Goal: Information Seeking & Learning: Compare options

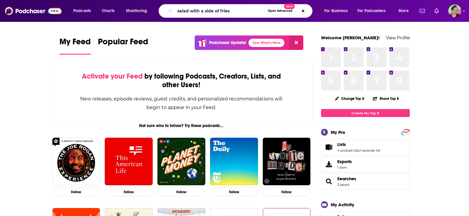
type input "salad with a side of fries"
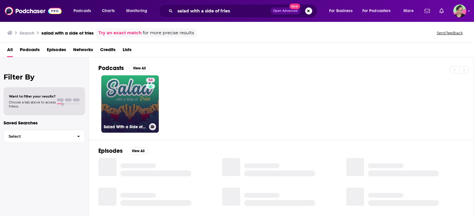
click at [122, 92] on link "54 Salad With a Side of Fries Nutrition, Wellness & Weight Loss" at bounding box center [129, 103] width 57 height 57
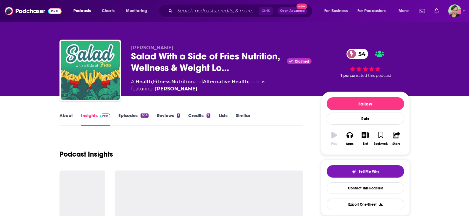
scroll to position [89, 0]
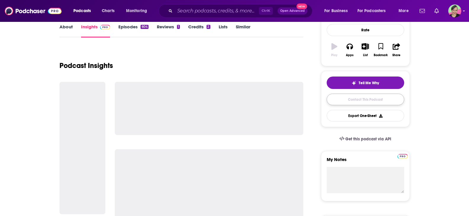
click at [370, 96] on link "Contact This Podcast" at bounding box center [366, 100] width 78 height 12
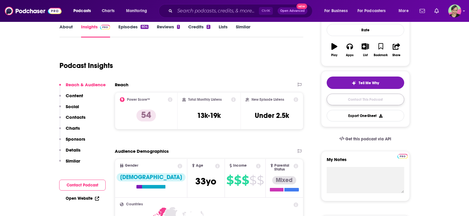
click at [369, 100] on link "Contact This Podcast" at bounding box center [366, 100] width 78 height 12
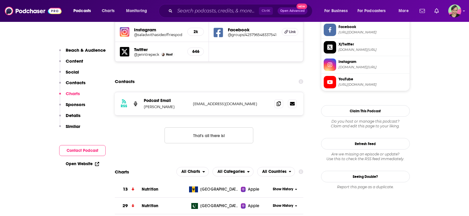
scroll to position [535, 0]
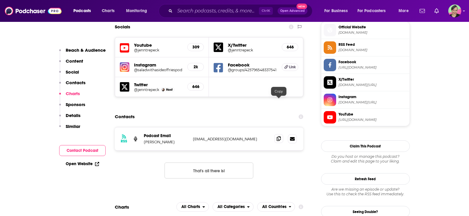
click at [277, 136] on icon at bounding box center [279, 138] width 4 height 5
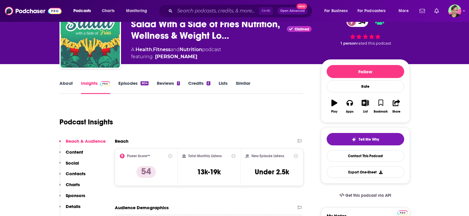
scroll to position [0, 0]
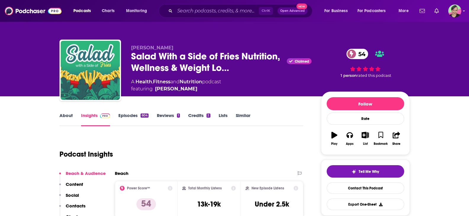
click at [248, 114] on link "Similar" at bounding box center [243, 120] width 15 height 14
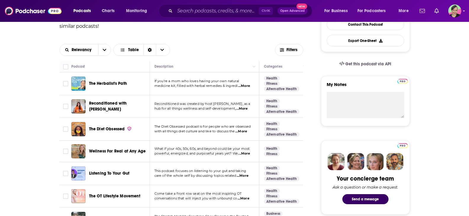
scroll to position [178, 0]
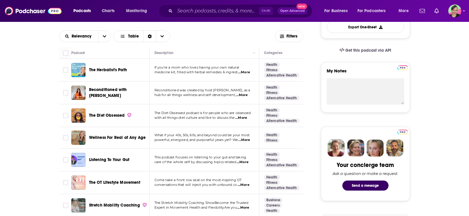
click at [126, 91] on span "Reconditioned with [PERSON_NAME]" at bounding box center [108, 92] width 38 height 11
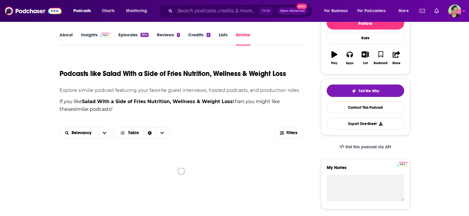
scroll to position [89, 0]
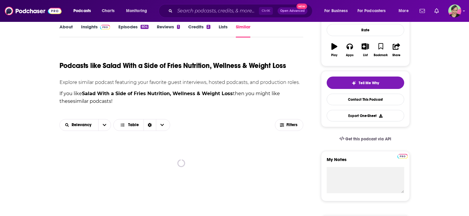
click at [242, 24] on link "Similar" at bounding box center [243, 31] width 15 height 14
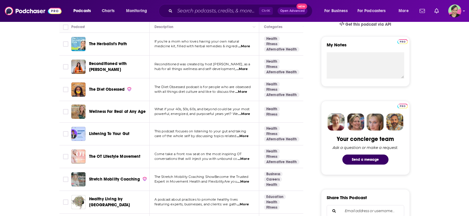
scroll to position [207, 0]
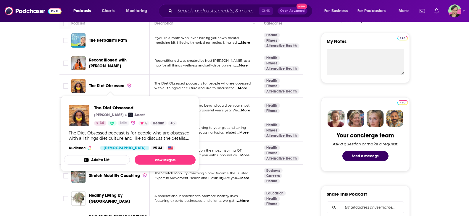
click at [112, 85] on span "The Diet Obsessed" at bounding box center [107, 85] width 36 height 5
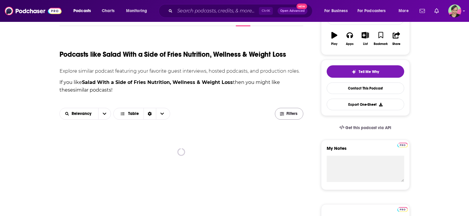
scroll to position [118, 0]
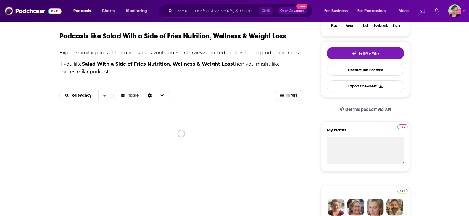
click at [281, 94] on icon "button" at bounding box center [282, 96] width 4 height 4
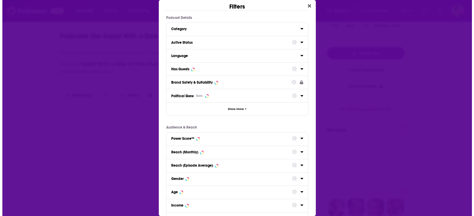
scroll to position [0, 0]
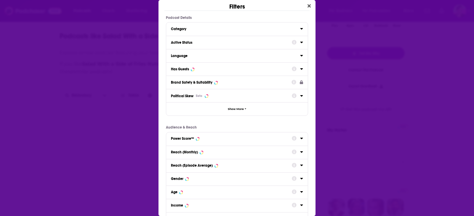
click at [185, 43] on div "Active Status" at bounding box center [229, 43] width 117 height 4
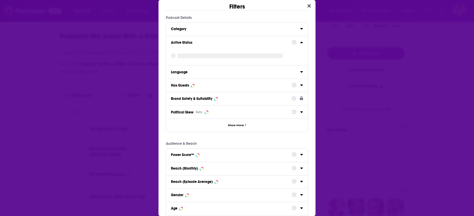
click at [300, 41] on icon "Dialog" at bounding box center [301, 42] width 3 height 5
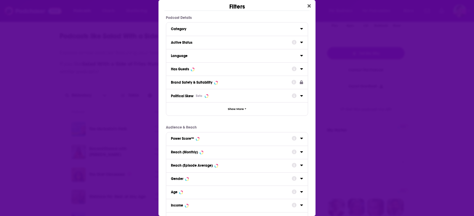
click at [193, 44] on div "Active Status" at bounding box center [229, 43] width 117 height 4
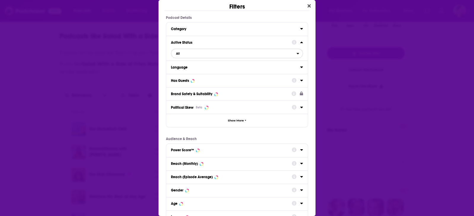
click at [188, 56] on span "All" at bounding box center [233, 54] width 125 height 8
click at [186, 74] on span "Active" at bounding box center [206, 72] width 65 height 3
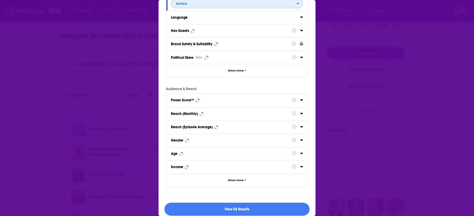
scroll to position [56, 0]
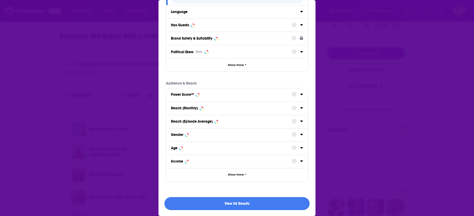
click at [261, 202] on button "View 58 Results" at bounding box center [236, 203] width 145 height 13
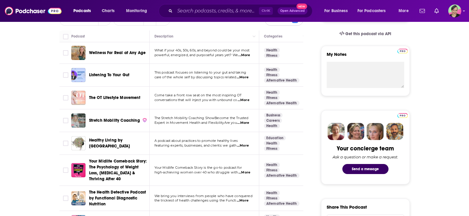
scroll to position [207, 0]
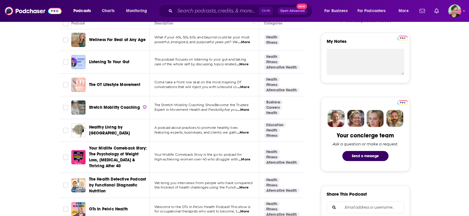
click at [246, 87] on span "...More" at bounding box center [244, 87] width 12 height 5
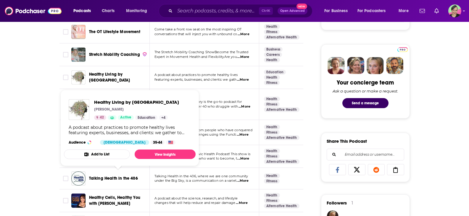
scroll to position [266, 0]
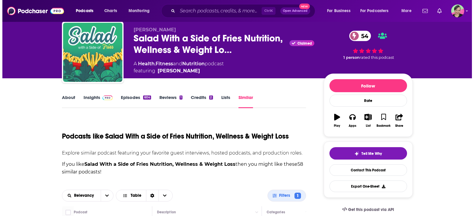
scroll to position [0, 0]
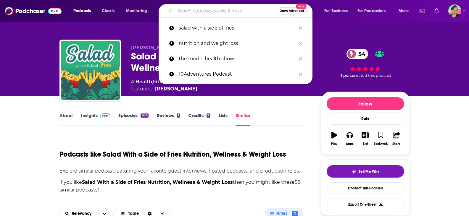
click at [191, 9] on input "Search podcasts, credits, & more..." at bounding box center [226, 10] width 102 height 9
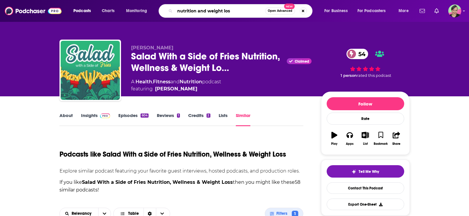
type input "nutrition and weight loss"
